Goal: Information Seeking & Learning: Learn about a topic

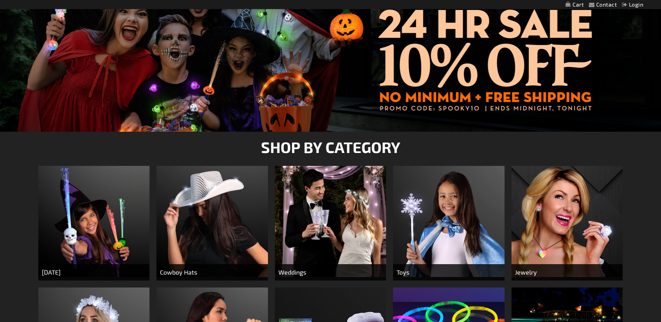
scroll to position [244, 0]
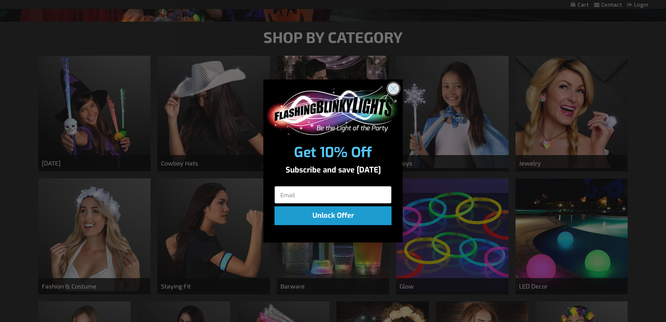
click at [394, 90] on circle "Close dialog" at bounding box center [394, 89] width 12 height 12
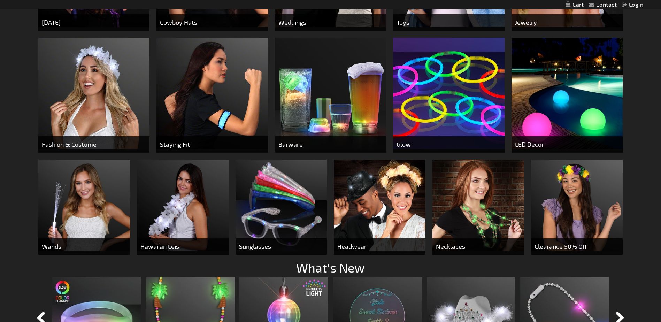
scroll to position [388, 0]
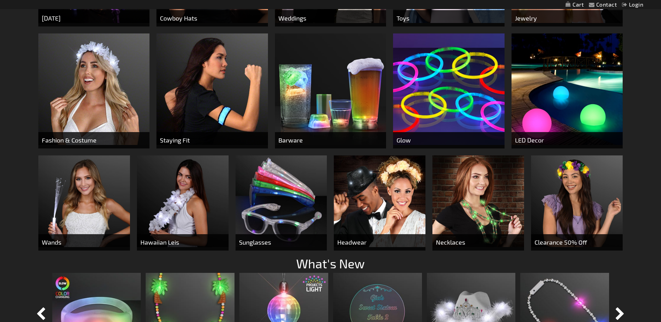
click at [361, 98] on img at bounding box center [330, 88] width 111 height 111
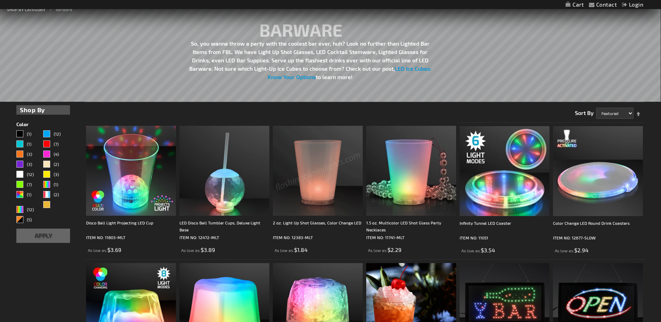
scroll to position [105, 0]
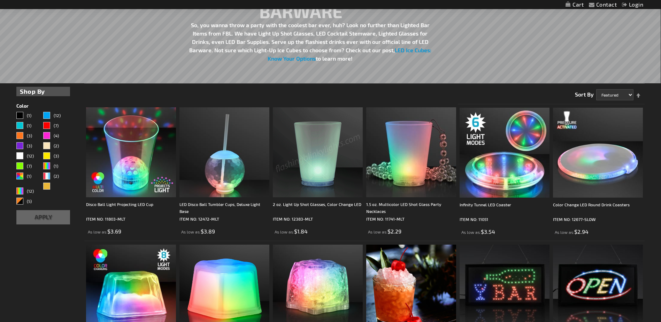
click at [335, 178] on img at bounding box center [318, 152] width 90 height 90
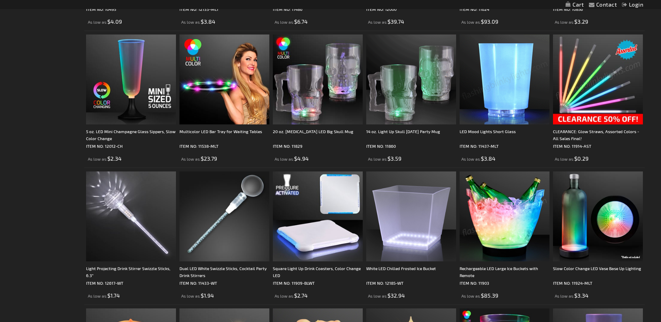
scroll to position [602, 0]
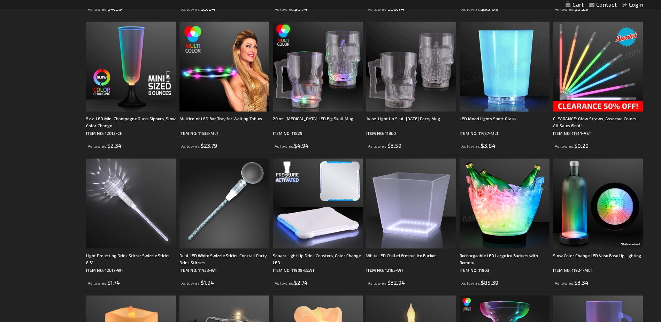
click at [595, 93] on img at bounding box center [598, 67] width 90 height 90
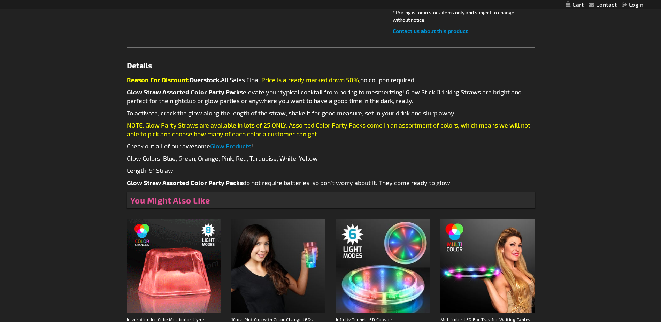
scroll to position [314, 0]
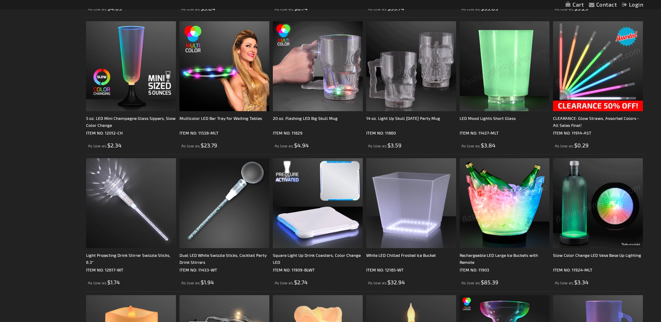
scroll to position [602, 0]
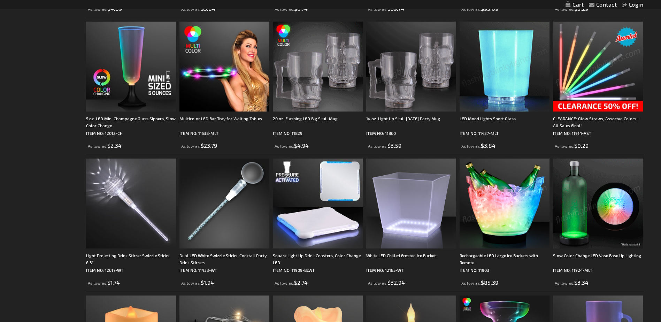
click at [595, 78] on img at bounding box center [598, 67] width 90 height 90
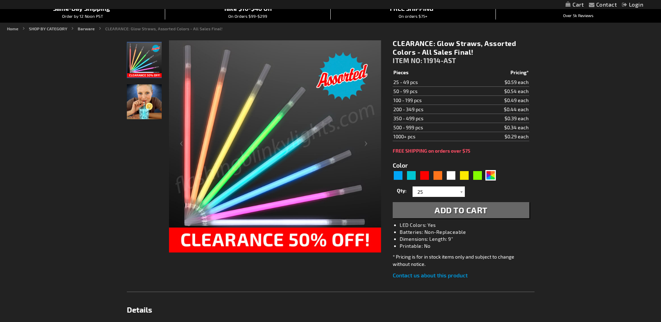
scroll to position [244, 0]
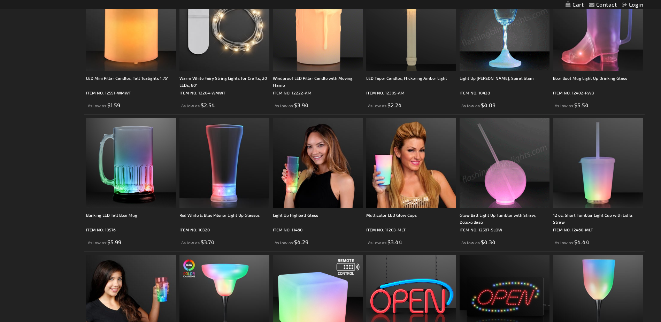
scroll to position [985, 0]
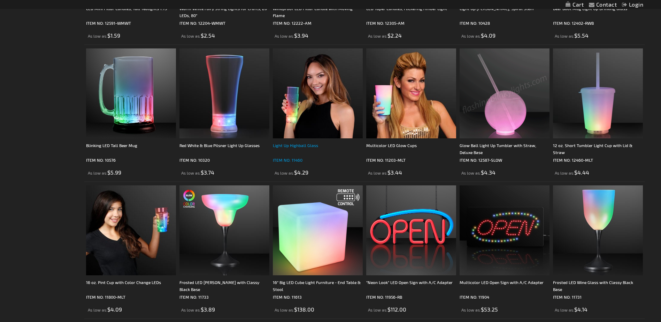
click at [311, 149] on div "Light Up Highball Glass" at bounding box center [318, 149] width 90 height 14
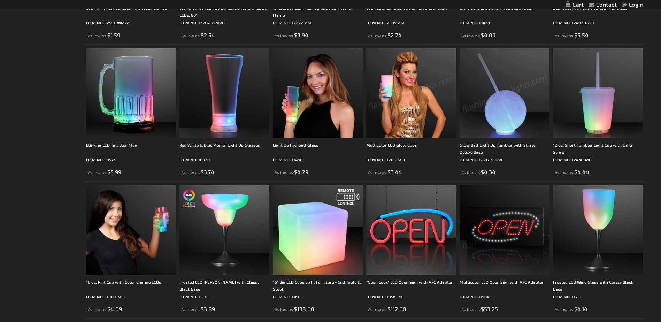
scroll to position [985, 0]
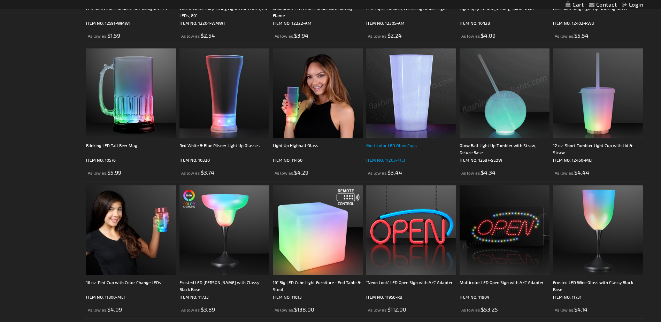
click at [396, 147] on div "Multicolor LED Glow Cups" at bounding box center [411, 149] width 90 height 14
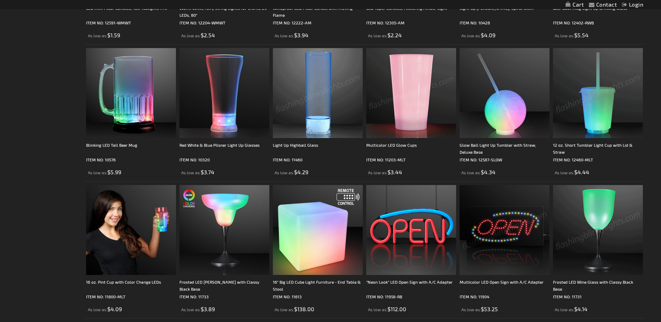
scroll to position [985, 0]
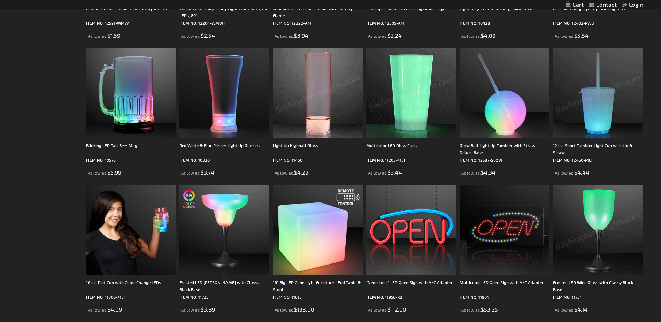
click at [629, 97] on img at bounding box center [598, 93] width 90 height 90
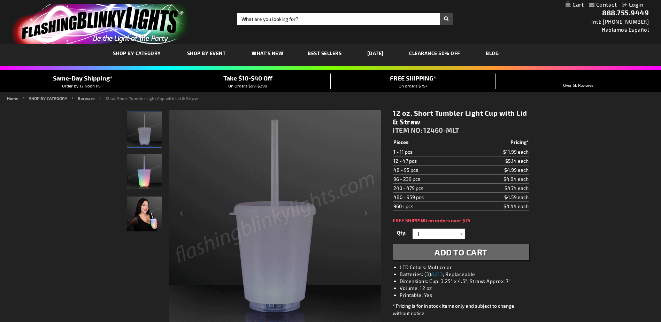
click at [143, 173] on img "LED Short Tumbler with Lid and Straw" at bounding box center [144, 171] width 35 height 35
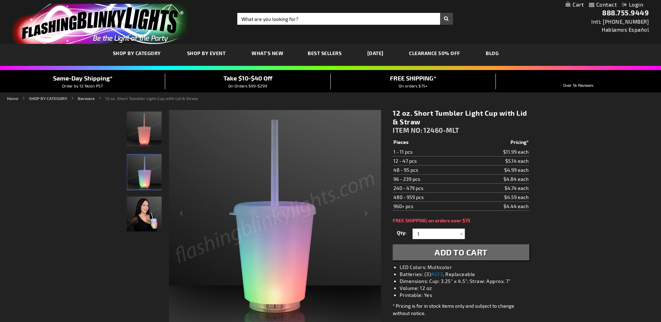
click at [143, 207] on img "Woman displaying LED Short Tumbler with Lid and Straw" at bounding box center [144, 214] width 35 height 35
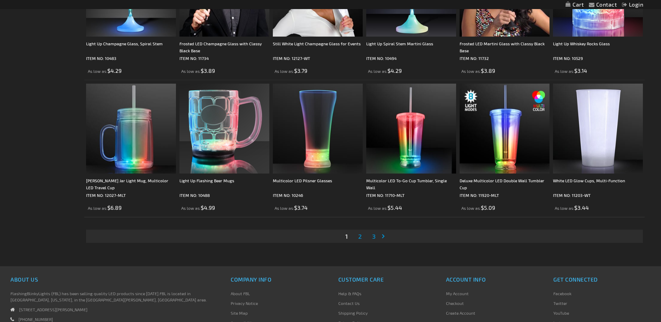
scroll to position [1369, 0]
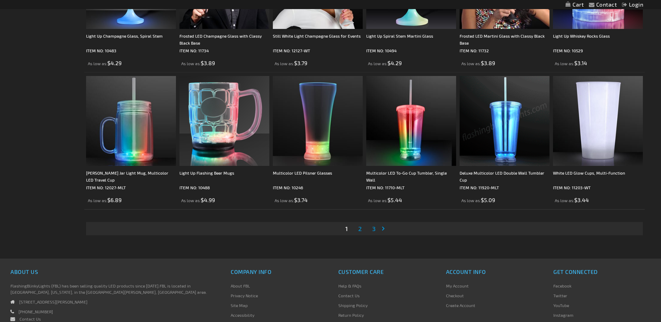
click at [383, 228] on link "Page Next" at bounding box center [384, 228] width 7 height 10
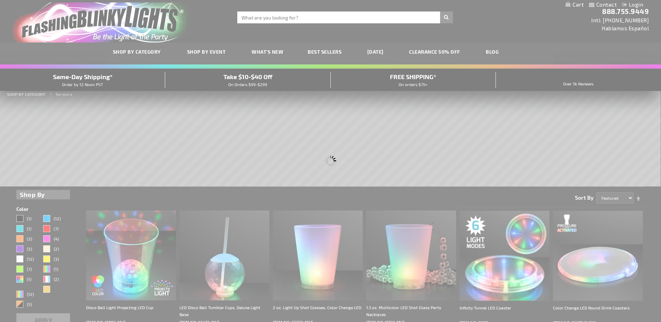
scroll to position [0, 0]
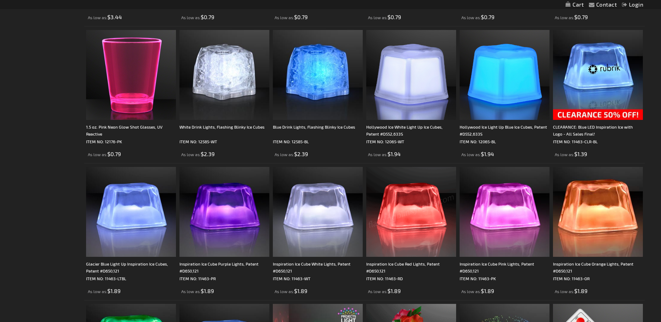
scroll to position [1185, 0]
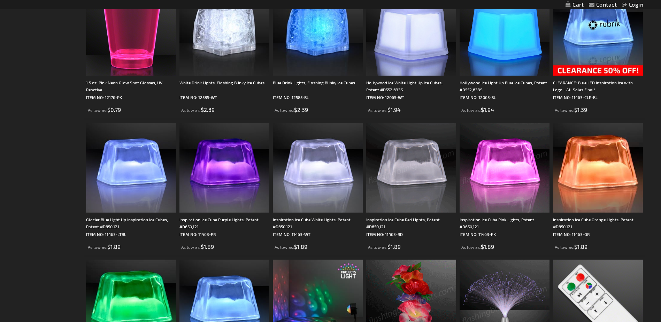
click at [518, 202] on img at bounding box center [505, 168] width 90 height 90
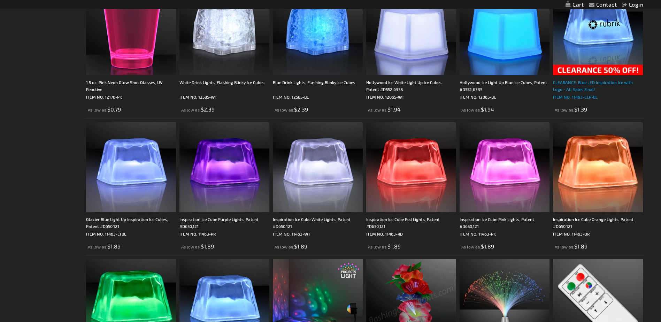
scroll to position [1185, 0]
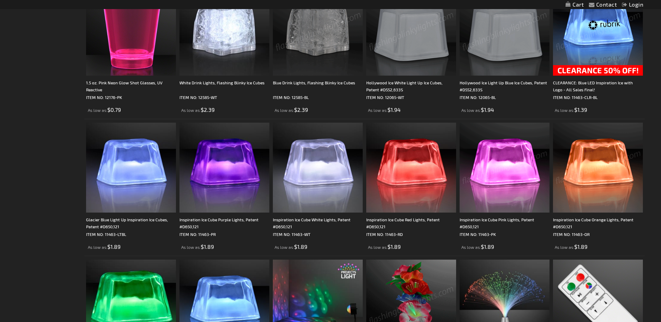
click at [519, 161] on img at bounding box center [505, 168] width 90 height 90
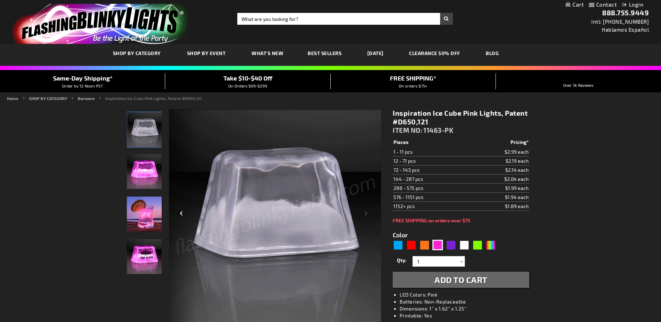
click at [180, 112] on div "Previous" at bounding box center [183, 216] width 28 height 214
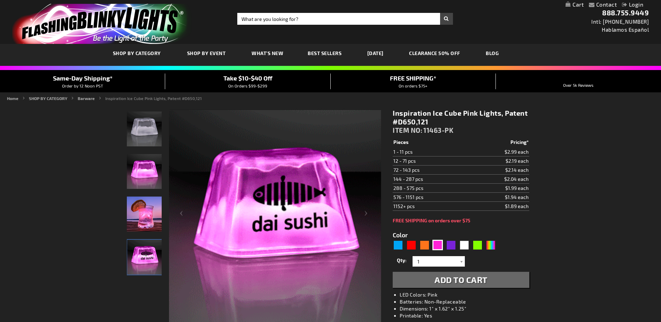
click at [145, 133] on img "Pink LED Inspiration Light Up Ice Cube" at bounding box center [144, 129] width 35 height 35
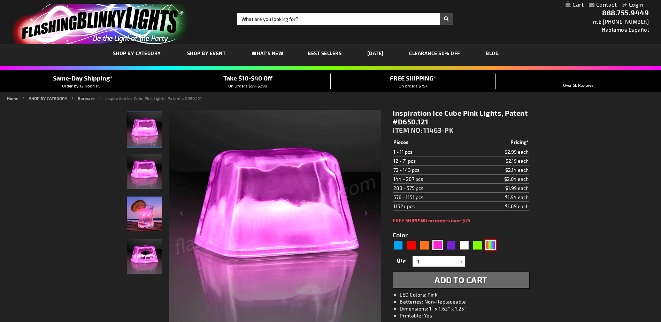
click at [492, 247] on div "Multicolor" at bounding box center [490, 245] width 10 height 10
type input "5659"
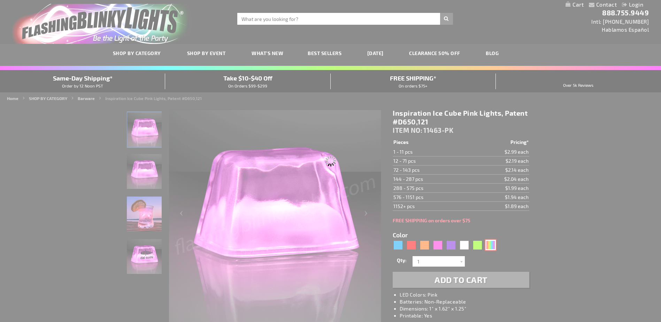
type input "11463-MLT"
type input "Customize - Inspiration Ice Cube Multicolor Lights - ITEM NO: 11463-MLT"
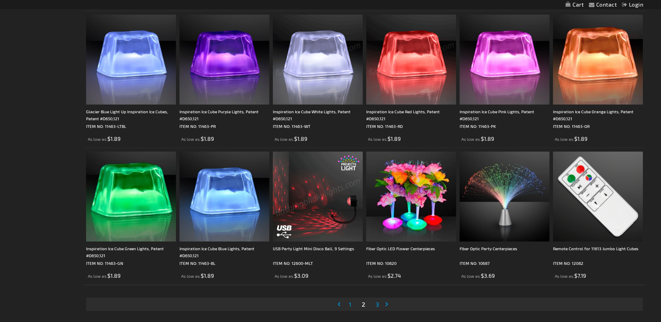
scroll to position [1360, 0]
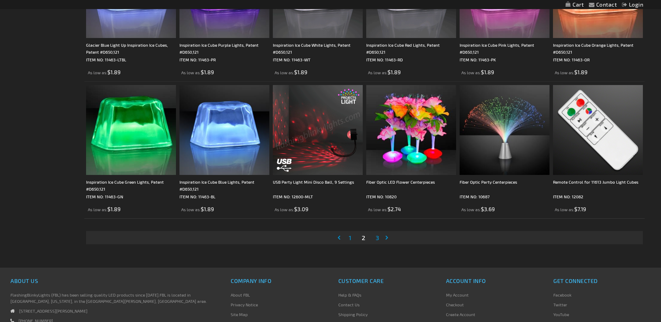
click at [388, 238] on link "Page Next" at bounding box center [388, 237] width 7 height 10
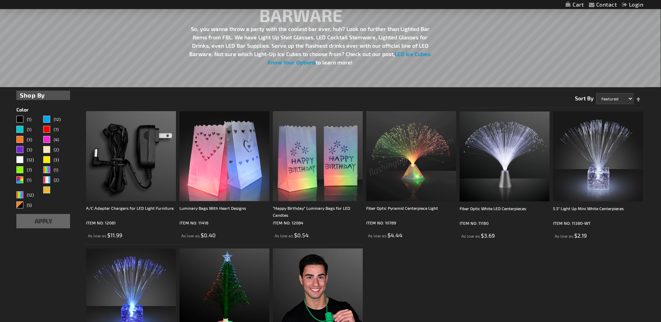
scroll to position [105, 0]
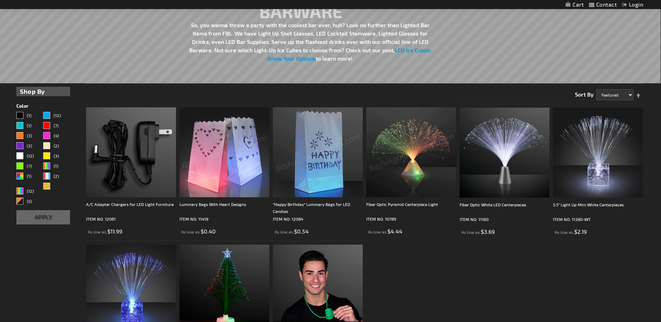
click at [230, 153] on img at bounding box center [224, 152] width 90 height 90
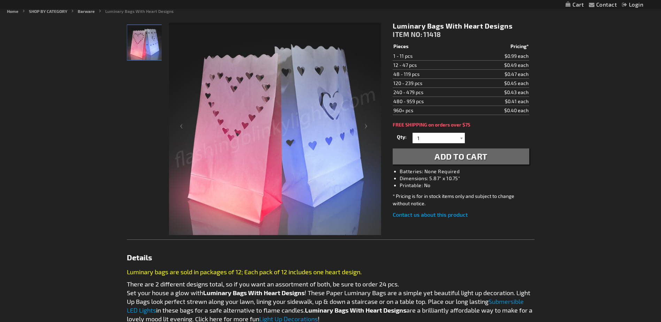
scroll to position [70, 0]
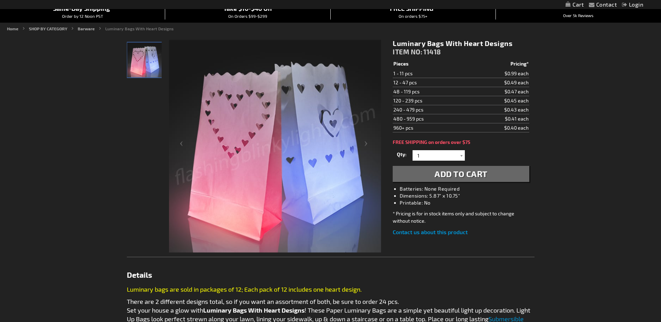
click at [599, 209] on div "Contact Compare Products Login Skip to Content My Cart My Cart Close You have n…" at bounding box center [330, 322] width 661 height 785
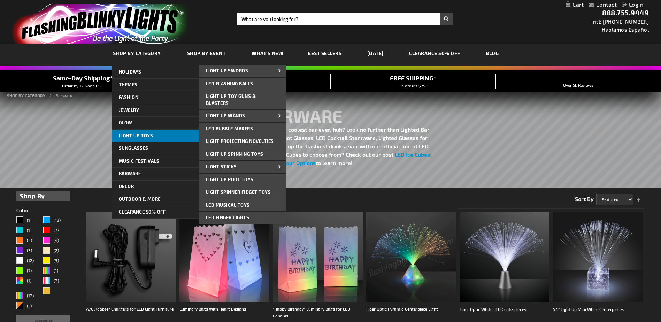
click at [151, 136] on span "Light Up Toys" at bounding box center [136, 136] width 35 height 6
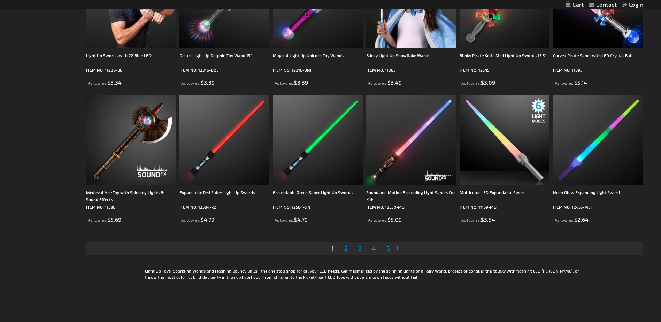
scroll to position [1394, 0]
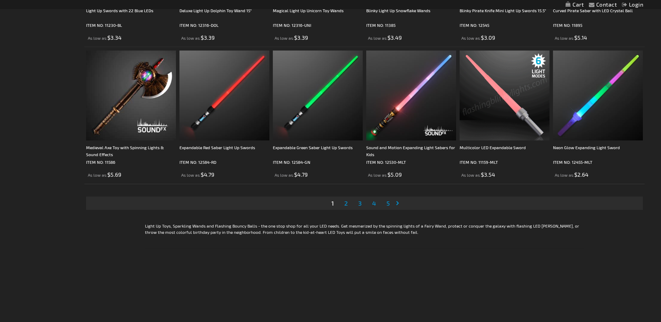
click at [399, 201] on link "Page Next" at bounding box center [399, 203] width 7 height 10
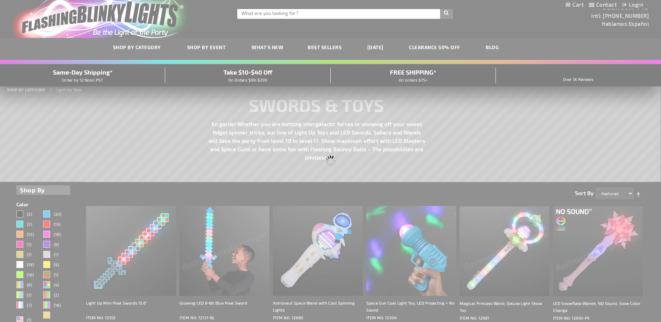
scroll to position [0, 0]
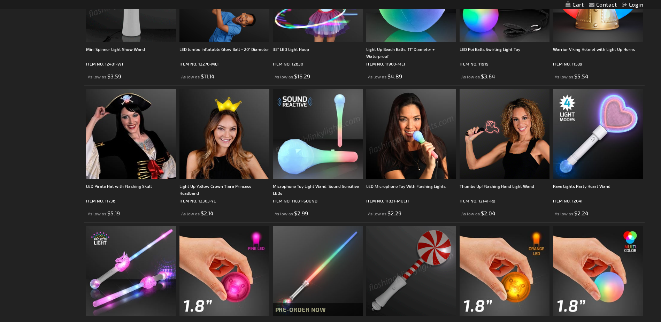
scroll to position [941, 0]
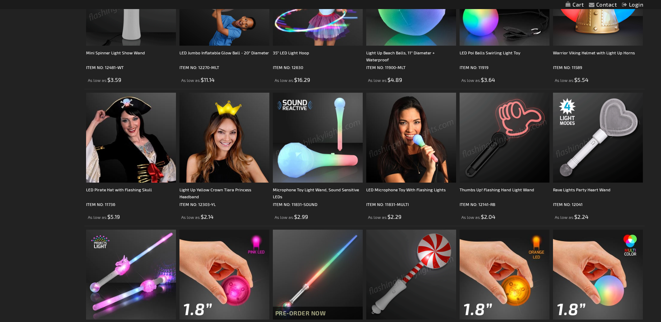
click at [592, 135] on img at bounding box center [598, 138] width 90 height 90
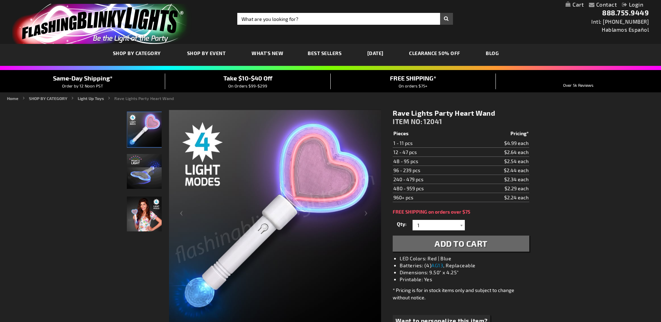
drag, startPoint x: 582, startPoint y: 229, endPoint x: 457, endPoint y: 220, distance: 125.4
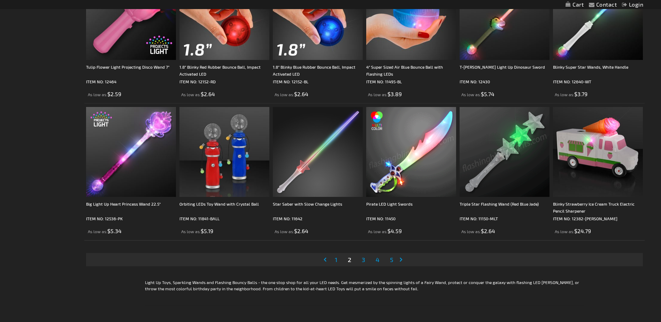
scroll to position [1360, 0]
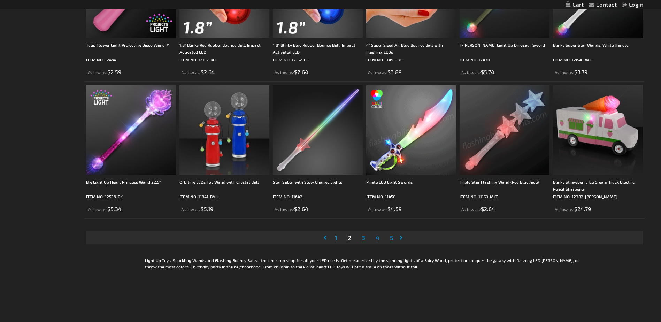
click at [402, 239] on link "Page Next" at bounding box center [402, 237] width 7 height 10
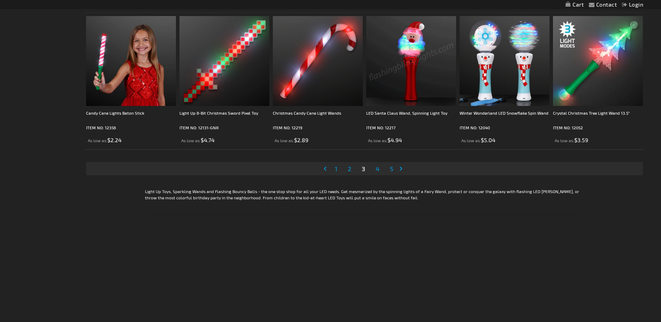
scroll to position [1429, 0]
click at [400, 167] on link "Page Next" at bounding box center [402, 168] width 7 height 10
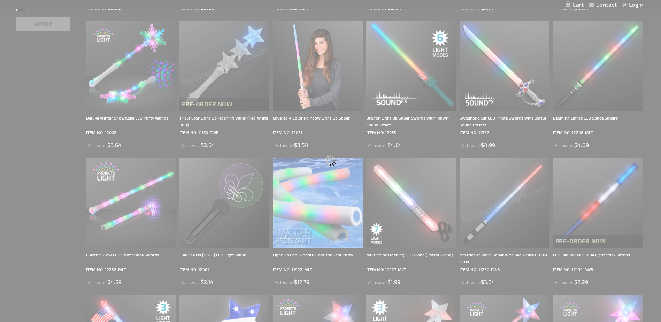
scroll to position [0, 0]
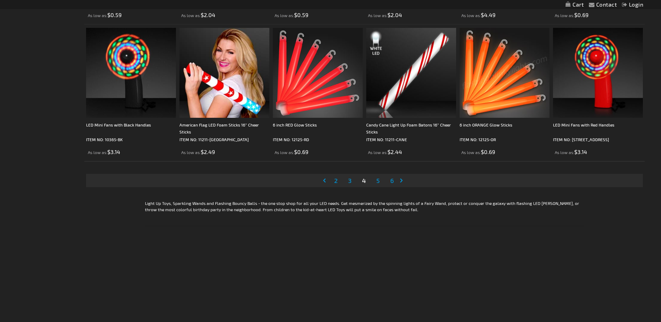
scroll to position [1429, 0]
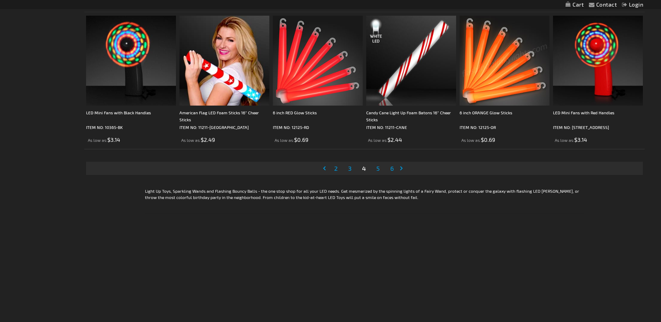
click at [403, 168] on link "Page Next" at bounding box center [402, 168] width 7 height 10
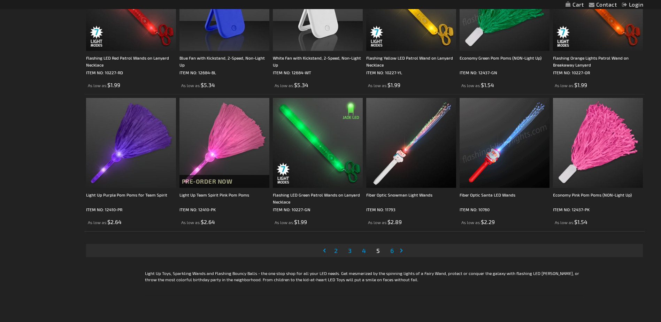
scroll to position [1359, 0]
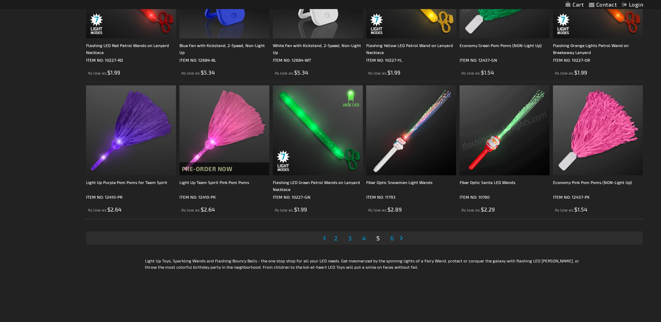
click at [405, 238] on link "Page Next" at bounding box center [402, 238] width 7 height 10
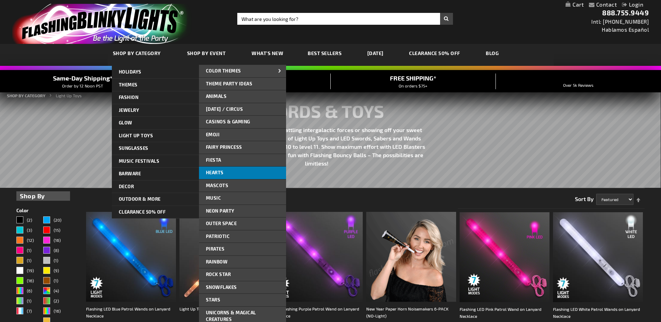
click at [227, 173] on link "Hearts" at bounding box center [242, 173] width 87 height 13
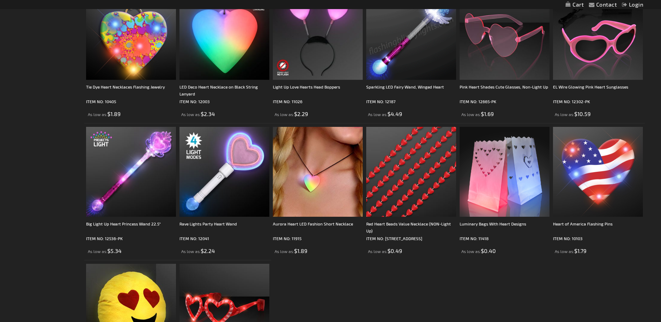
scroll to position [592, 0]
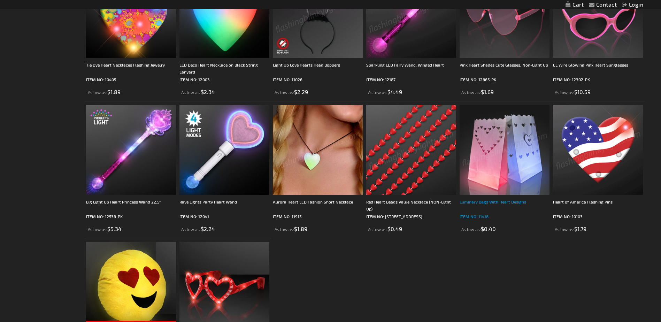
drag, startPoint x: 565, startPoint y: 265, endPoint x: 517, endPoint y: 217, distance: 67.5
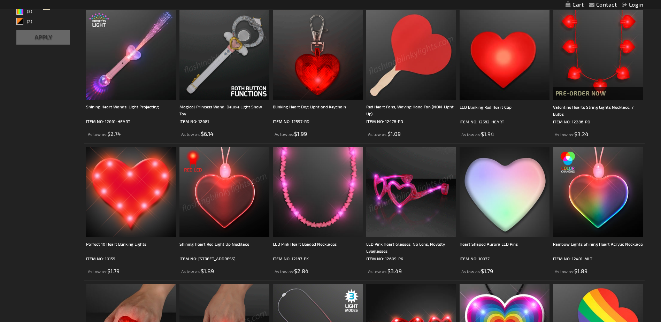
scroll to position [0, 0]
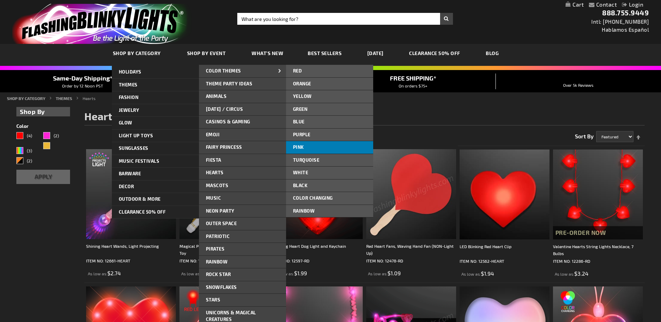
click at [309, 147] on link "Pink" at bounding box center [329, 147] width 87 height 13
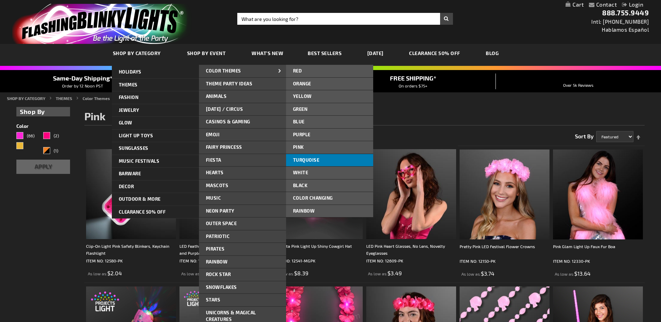
click at [308, 161] on span "Turquoise" at bounding box center [306, 160] width 26 height 6
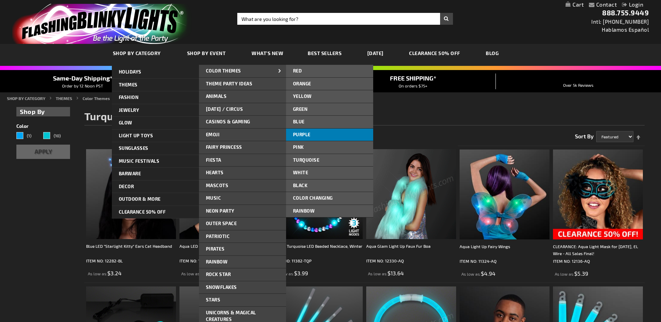
click at [306, 132] on span "Purple" at bounding box center [301, 135] width 17 height 6
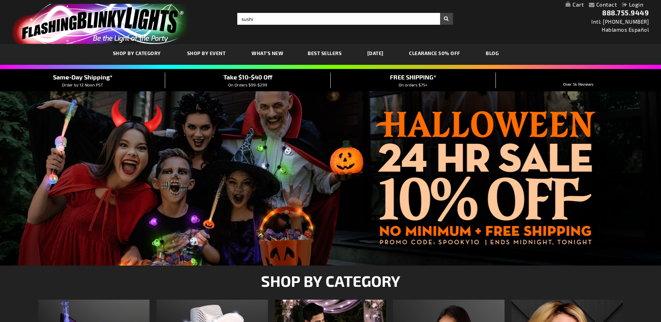
type input "sushi"
click at [440, 13] on button "Search" at bounding box center [446, 19] width 13 height 12
